Goal: Browse casually

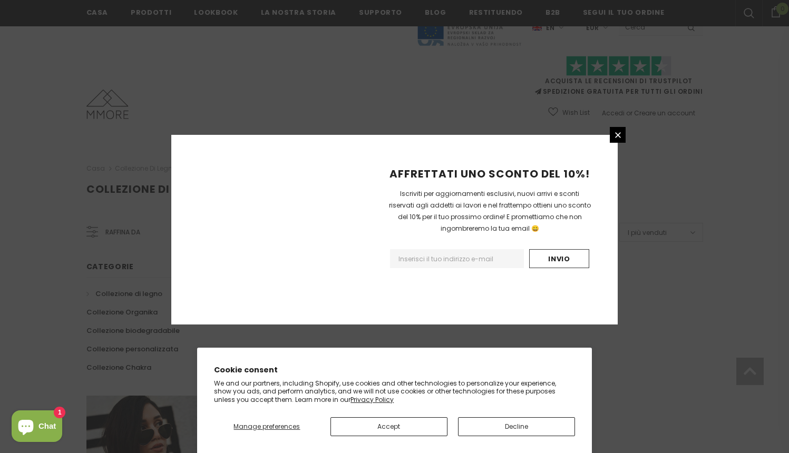
scroll to position [627, 0]
